Goal: Information Seeking & Learning: Find specific fact

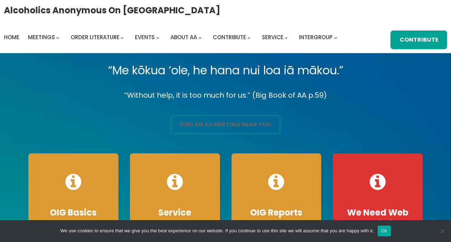
click at [242, 124] on link "find an aa meeting near you" at bounding box center [225, 124] width 109 height 19
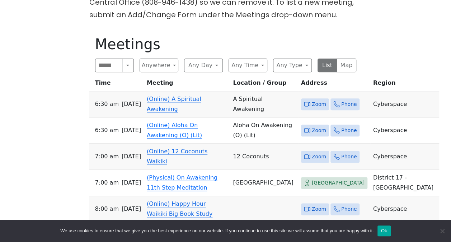
scroll to position [358, 0]
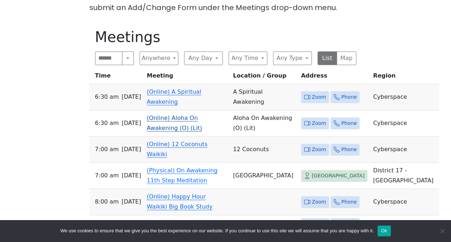
click at [156, 114] on link "(Online) Aloha On Awakening (O) (Lit)" at bounding box center [174, 122] width 55 height 17
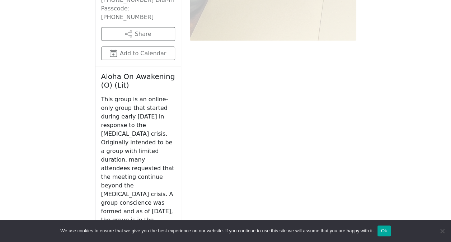
scroll to position [799, 0]
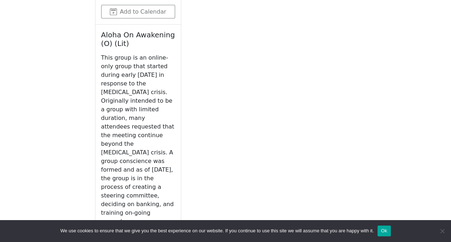
click at [160, 231] on link "on-awakening.org" at bounding box center [138, 238] width 74 height 14
